Goal: Task Accomplishment & Management: Use online tool/utility

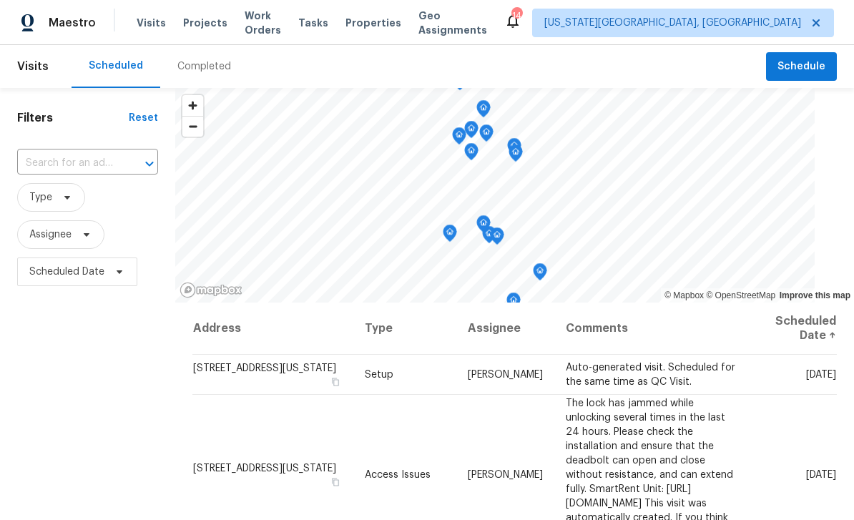
click at [328, 21] on span "Tasks" at bounding box center [313, 23] width 30 height 10
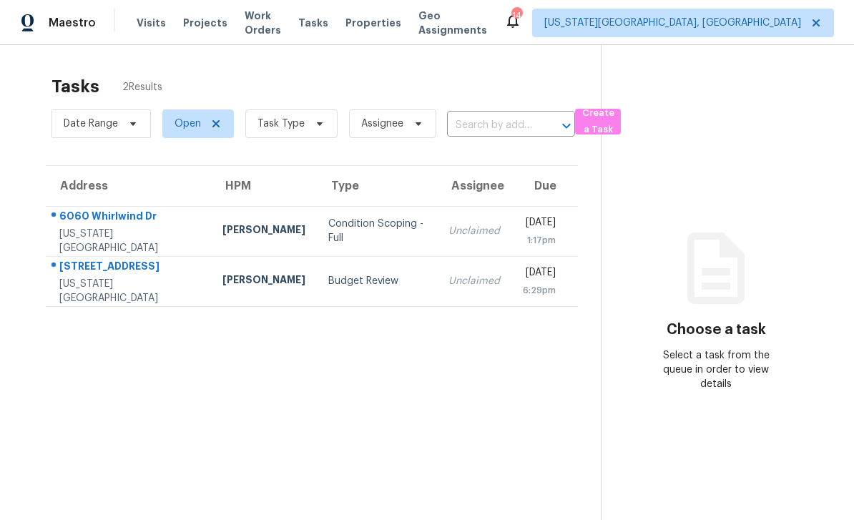
click at [112, 257] on div at bounding box center [122, 266] width 153 height 19
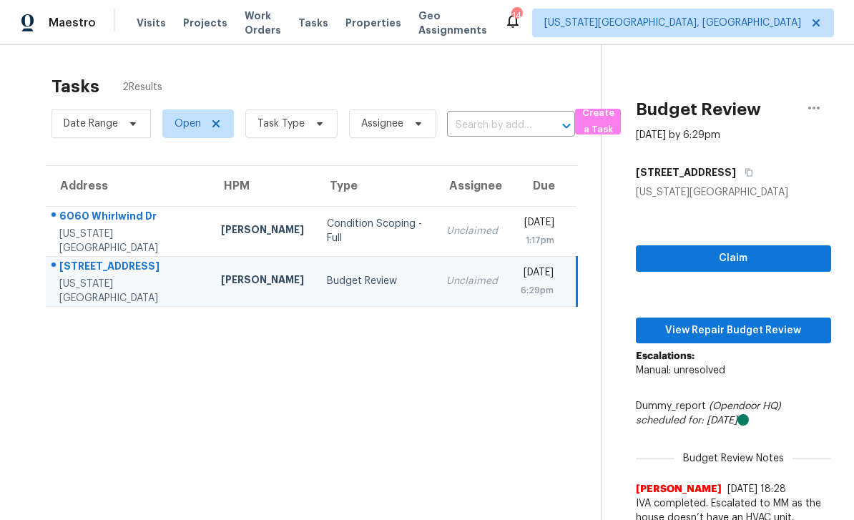
click at [109, 262] on div "1614 Auburn Dr" at bounding box center [128, 268] width 139 height 18
click at [753, 325] on span "View Repair Budget Review" at bounding box center [733, 331] width 172 height 18
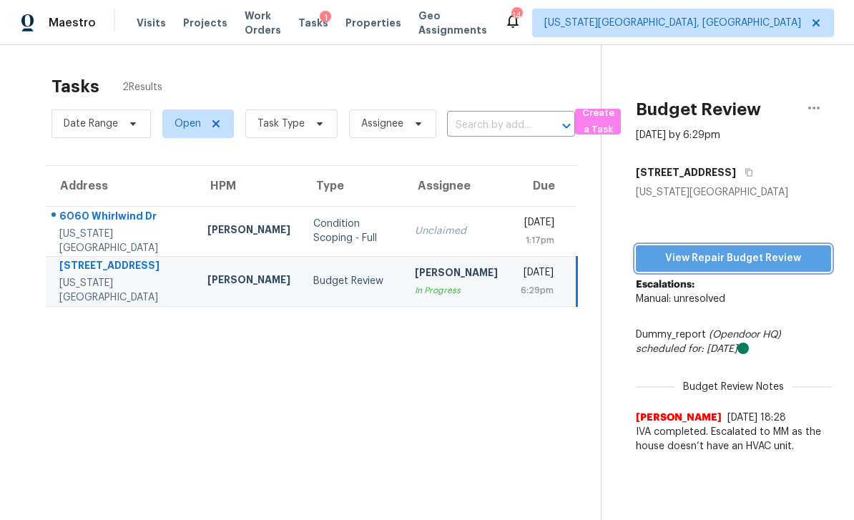
click at [771, 254] on span "View Repair Budget Review" at bounding box center [733, 258] width 172 height 18
